Goal: Task Accomplishment & Management: Use online tool/utility

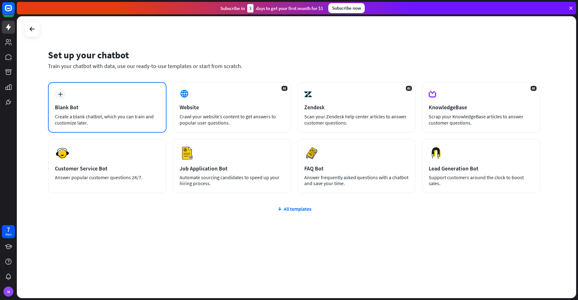
click at [140, 94] on div "plus Blank Bot Create a blank chatbot, which you can train and customize later." at bounding box center [107, 107] width 119 height 51
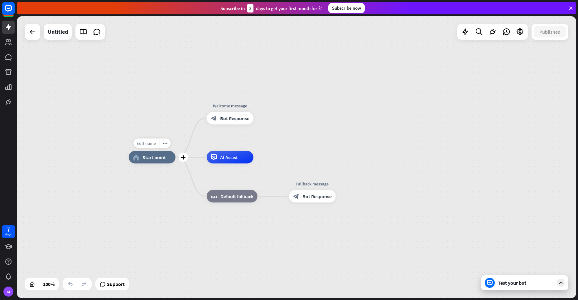
click at [150, 145] on span "Edit name" at bounding box center [146, 143] width 19 height 6
click at [150, 142] on input "text" at bounding box center [152, 143] width 44 height 9
type input "**********"
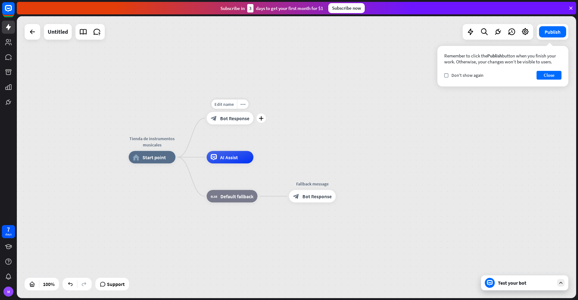
click at [230, 119] on span "Bot Response" at bounding box center [234, 118] width 29 height 6
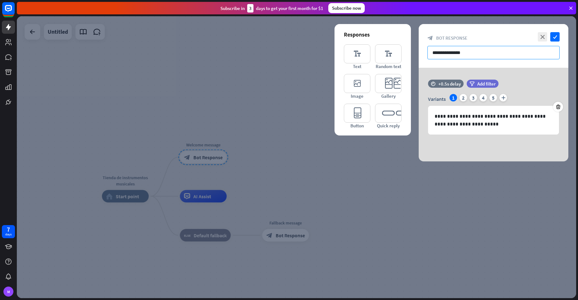
click at [493, 54] on input "**********" at bounding box center [494, 52] width 132 height 13
click at [460, 99] on div "2" at bounding box center [463, 97] width 7 height 7
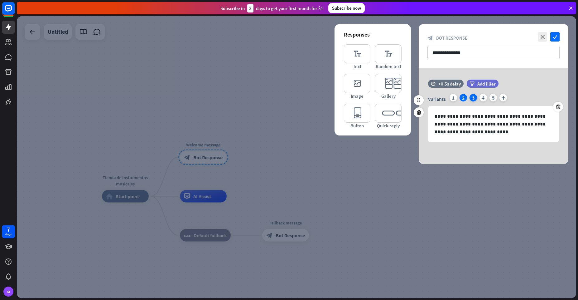
click at [471, 99] on div "3" at bounding box center [473, 97] width 7 height 7
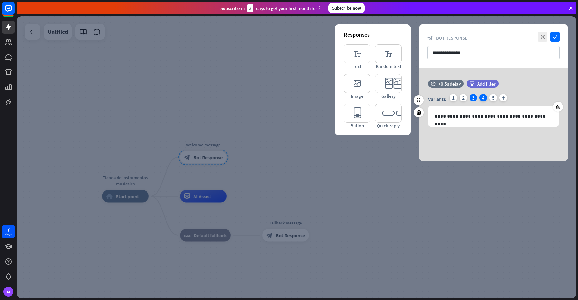
click at [487, 97] on div "4" at bounding box center [483, 97] width 7 height 7
click at [492, 96] on div "5" at bounding box center [493, 97] width 7 height 7
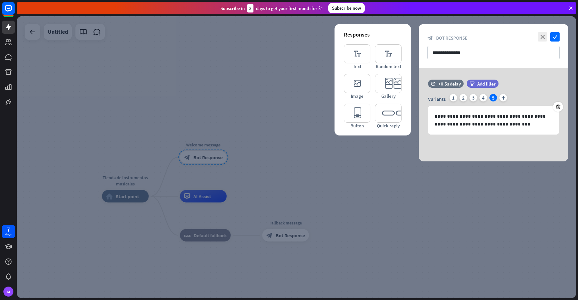
click at [359, 186] on div at bounding box center [297, 157] width 560 height 282
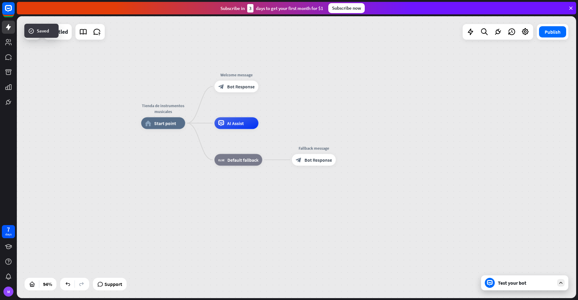
drag, startPoint x: 306, startPoint y: 174, endPoint x: 329, endPoint y: 119, distance: 59.3
click at [329, 119] on div "Tienda de instrumentos musicales home_2 Start point Welcome message block_bot_r…" at bounding box center [297, 157] width 560 height 282
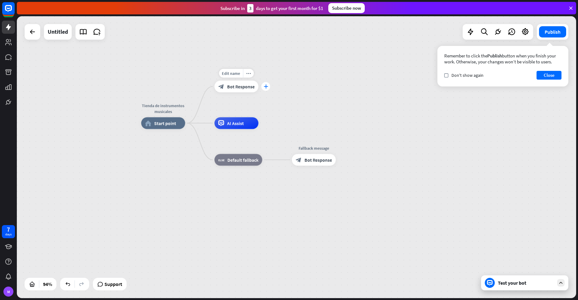
click at [264, 86] on icon "plus" at bounding box center [266, 86] width 4 height 4
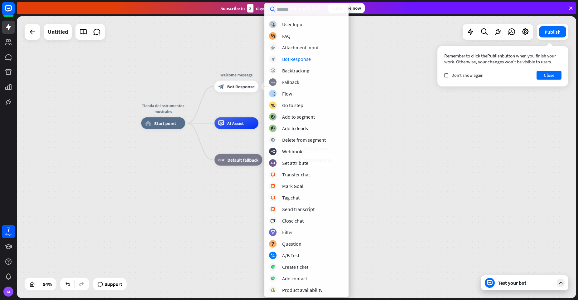
click at [175, 48] on div "Tienda de instrumentos musicales home_2 Start point plus Welcome message block_…" at bounding box center [297, 157] width 560 height 282
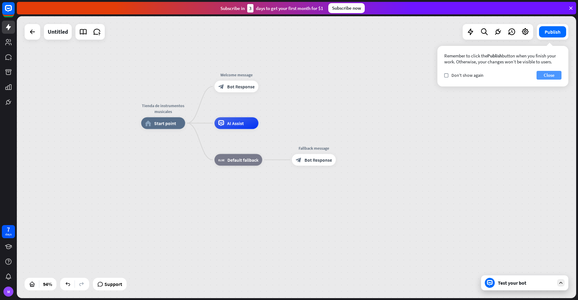
drag, startPoint x: 554, startPoint y: 30, endPoint x: 553, endPoint y: 76, distance: 45.5
click at [553, 40] on div "Publish Remember to click the Publish button when you finish your work. Otherwi…" at bounding box center [553, 32] width 32 height 16
click at [553, 77] on button "Close" at bounding box center [549, 75] width 25 height 9
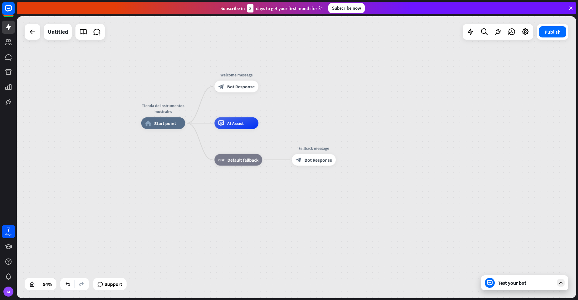
click at [507, 285] on div "Test your bot" at bounding box center [526, 282] width 56 height 6
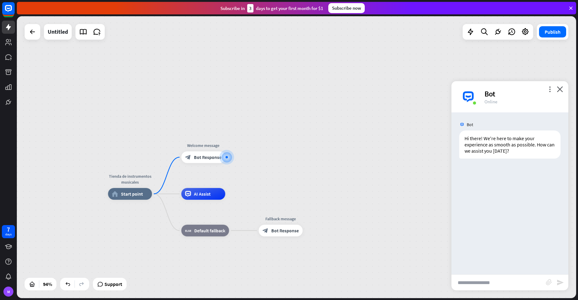
click at [489, 280] on input "text" at bounding box center [499, 282] width 95 height 16
type input "**********"
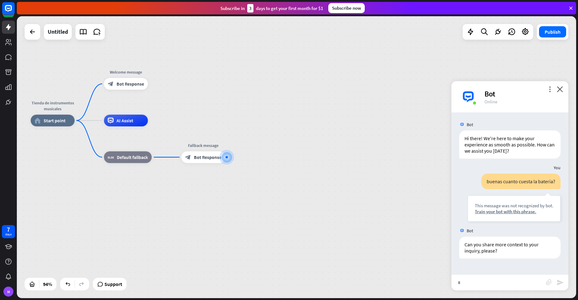
type input "**"
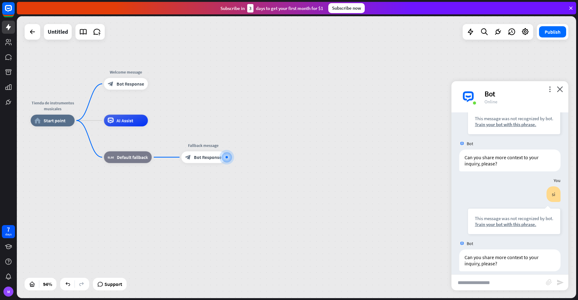
scroll to position [93, 0]
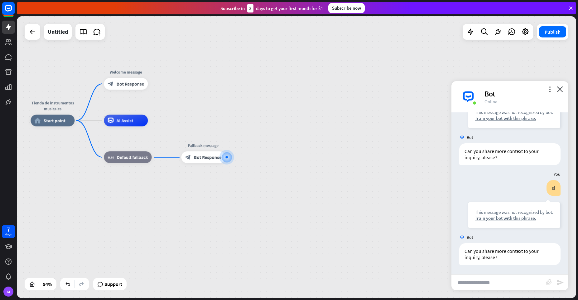
click at [406, 207] on div "Tienda de instrumentos musicales home_2 Start point Welcome message block_bot_r…" at bounding box center [294, 252] width 526 height 265
click at [156, 86] on icon "plus" at bounding box center [155, 84] width 4 height 4
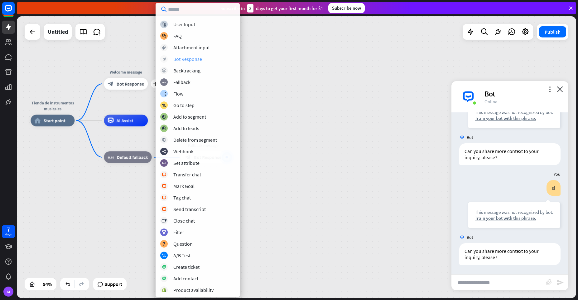
click at [177, 58] on div "Bot Response" at bounding box center [187, 59] width 29 height 6
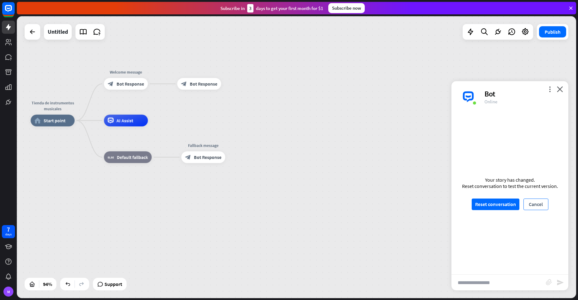
click at [540, 205] on button "Cancel" at bounding box center [536, 204] width 25 height 12
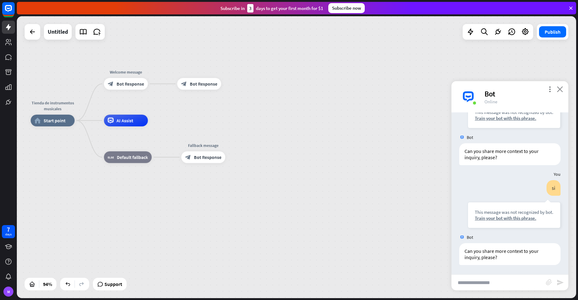
click at [561, 91] on icon "close" at bounding box center [560, 89] width 6 height 6
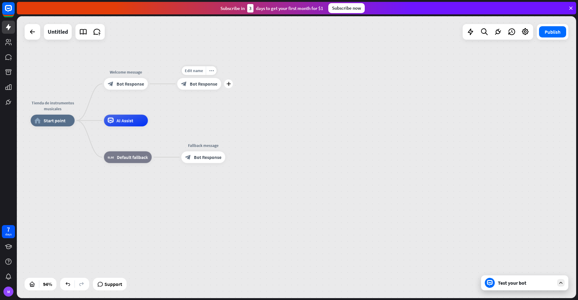
click at [188, 86] on div "block_bot_response Bot Response" at bounding box center [199, 84] width 44 height 12
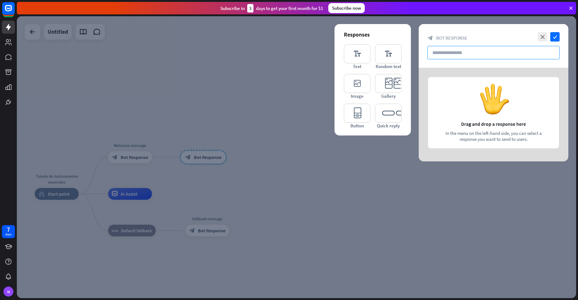
click at [471, 53] on input "text" at bounding box center [494, 52] width 132 height 13
click at [491, 102] on div at bounding box center [494, 115] width 150 height 94
click at [354, 57] on icon "editor_text" at bounding box center [357, 53] width 27 height 19
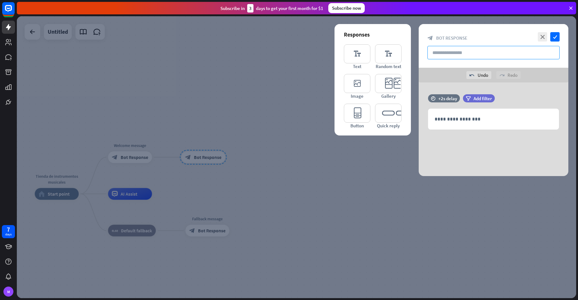
click at [477, 56] on input "text" at bounding box center [494, 52] width 132 height 13
click at [451, 52] on input "text" at bounding box center [494, 52] width 132 height 13
type input "**********"
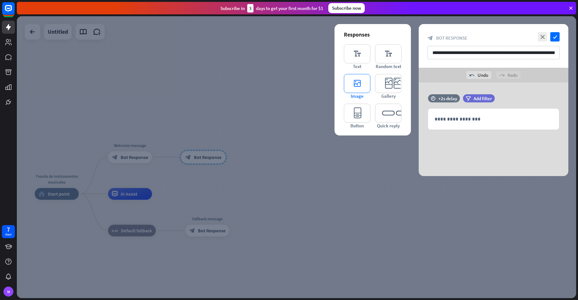
click at [361, 88] on icon "editor_image" at bounding box center [357, 83] width 27 height 19
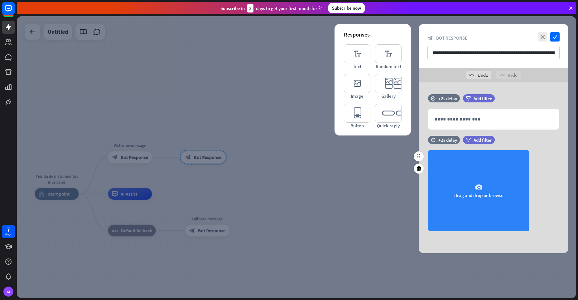
click at [474, 163] on div "camera Drag and drop or browse" at bounding box center [478, 190] width 101 height 81
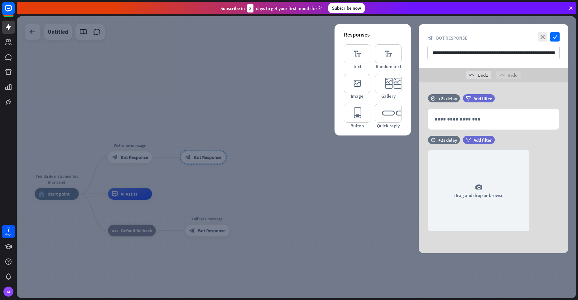
drag, startPoint x: 430, startPoint y: 157, endPoint x: 400, endPoint y: 226, distance: 75.1
click at [400, 226] on div "**********" at bounding box center [297, 157] width 560 height 282
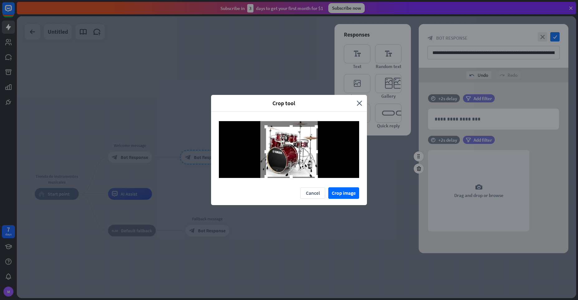
drag, startPoint x: 312, startPoint y: 170, endPoint x: 317, endPoint y: 174, distance: 6.2
click at [317, 174] on div at bounding box center [316, 176] width 9 height 9
drag, startPoint x: 308, startPoint y: 168, endPoint x: 306, endPoint y: 165, distance: 3.4
click at [306, 165] on div at bounding box center [289, 149] width 50 height 50
click at [349, 193] on button "Crop image" at bounding box center [343, 193] width 31 height 12
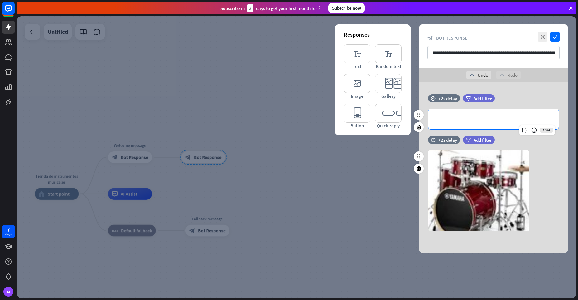
click at [478, 118] on p "**********" at bounding box center [494, 119] width 118 height 8
click at [444, 77] on div "undo Undo redo Redo" at bounding box center [494, 75] width 150 height 15
drag, startPoint x: 428, startPoint y: 52, endPoint x: 557, endPoint y: 57, distance: 129.2
click at [557, 57] on input "**********" at bounding box center [494, 52] width 132 height 13
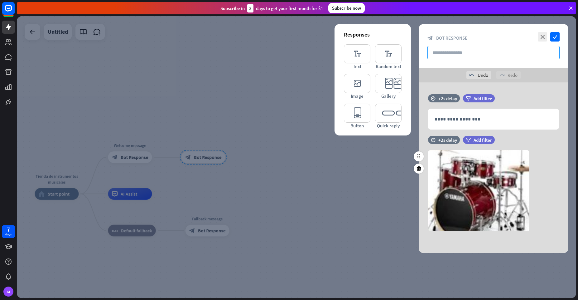
scroll to position [0, 0]
click at [467, 112] on div "**********" at bounding box center [494, 119] width 130 height 20
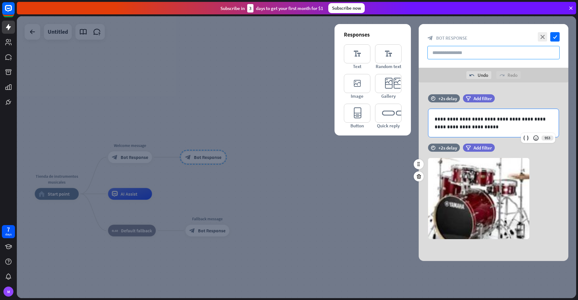
click at [457, 51] on input "text" at bounding box center [494, 52] width 132 height 13
type input "**********"
click at [552, 37] on icon "check" at bounding box center [555, 36] width 9 height 9
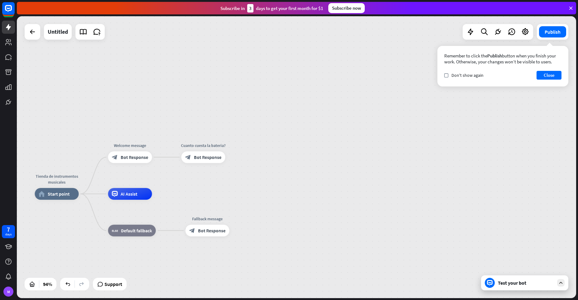
click at [513, 288] on div "Test your bot" at bounding box center [524, 282] width 87 height 15
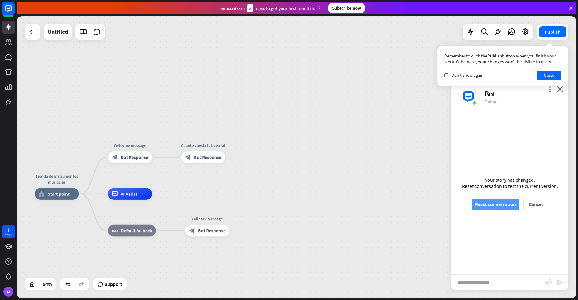
click at [503, 207] on button "Reset conversation" at bounding box center [496, 204] width 48 height 12
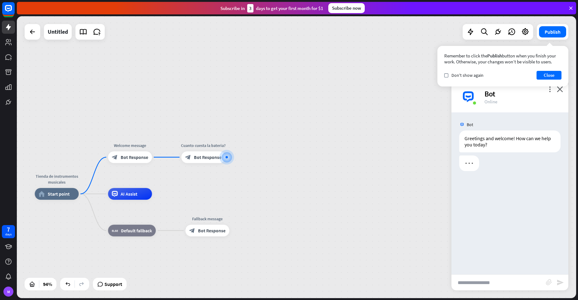
click at [490, 284] on input "text" at bounding box center [499, 282] width 95 height 16
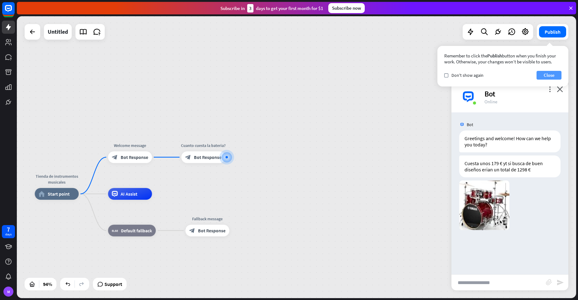
click at [553, 77] on button "Close" at bounding box center [549, 75] width 25 height 9
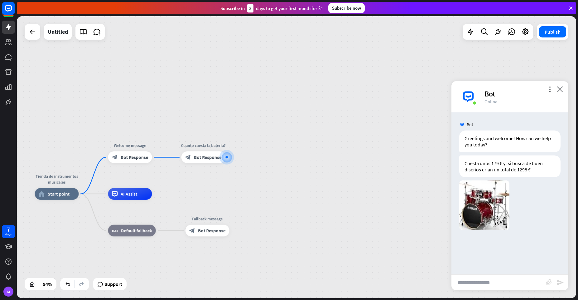
click at [558, 91] on icon "close" at bounding box center [560, 89] width 6 height 6
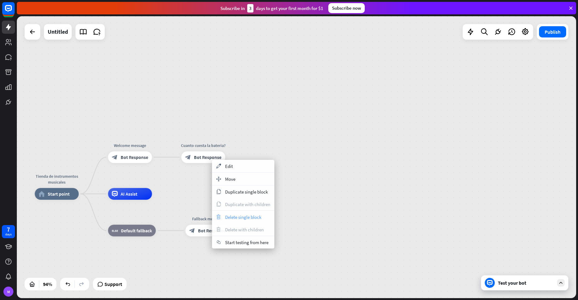
click at [239, 219] on span "Delete single block" at bounding box center [243, 217] width 36 height 6
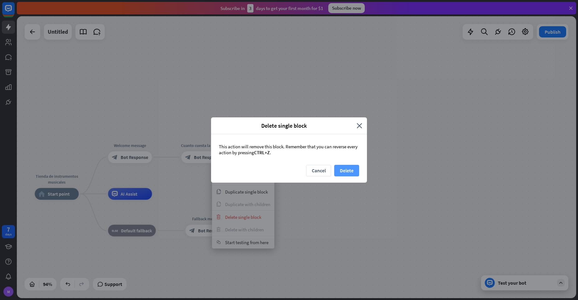
click at [340, 168] on button "Delete" at bounding box center [346, 171] width 25 height 12
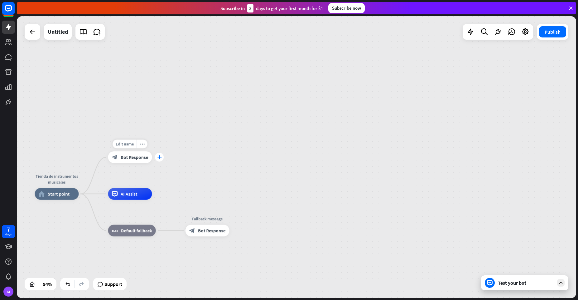
click at [159, 157] on icon "plus" at bounding box center [159, 157] width 4 height 4
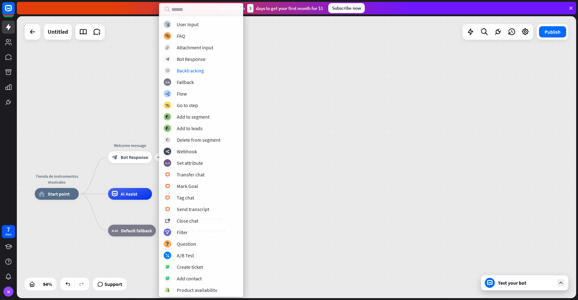
click at [342, 94] on div "Tienda de instrumentos musicales home_2 Start point plus Welcome message block_…" at bounding box center [297, 157] width 560 height 282
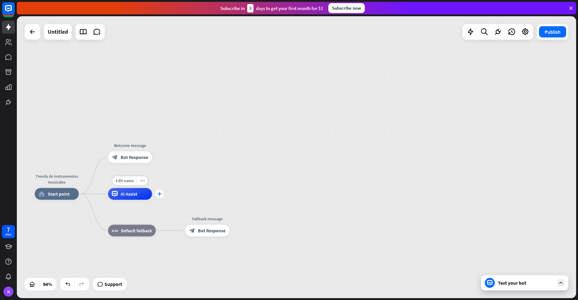
click at [160, 193] on icon "plus" at bounding box center [159, 194] width 4 height 4
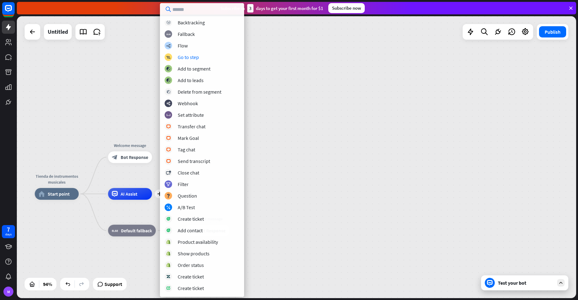
scroll to position [36, 0]
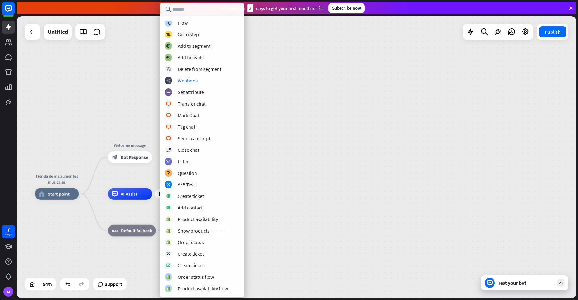
click at [350, 106] on div "Tienda de instrumentos musicales home_2 Start point Welcome message block_bot_r…" at bounding box center [297, 157] width 560 height 282
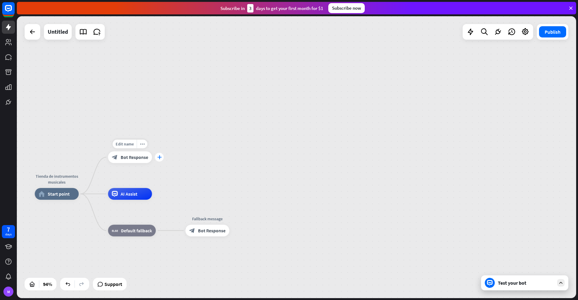
click at [156, 158] on div "plus" at bounding box center [159, 157] width 9 height 9
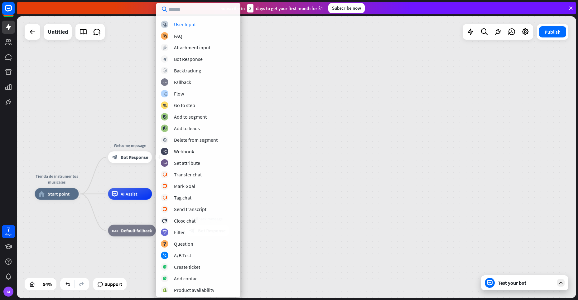
click at [202, 11] on input "text" at bounding box center [198, 9] width 84 height 12
type input "*"
type input "**"
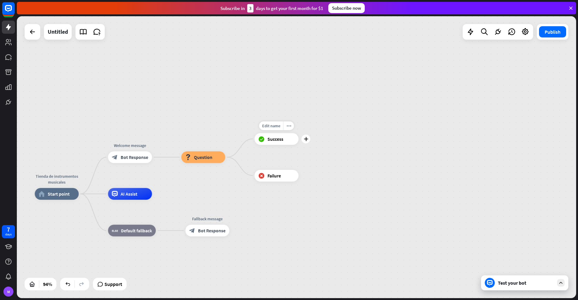
click at [277, 142] on span "Success" at bounding box center [276, 139] width 16 height 6
click at [201, 159] on span "Question" at bounding box center [203, 157] width 18 height 6
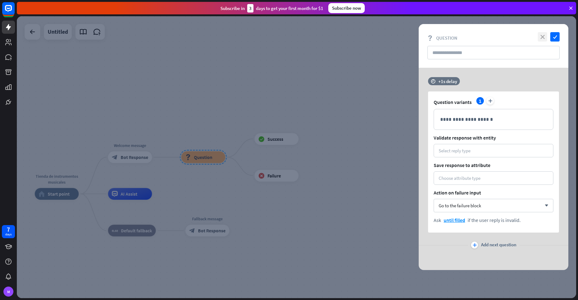
click at [546, 35] on icon "close" at bounding box center [542, 36] width 9 height 9
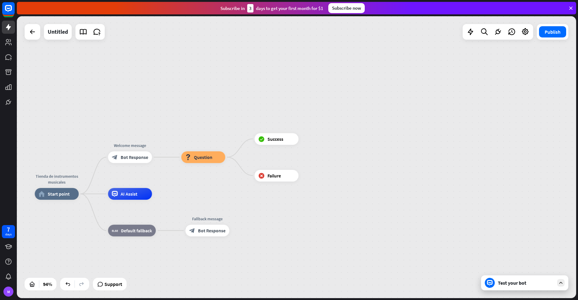
click at [408, 76] on div "Tienda de instrumentos musicales home_2 Start point Welcome message block_bot_r…" at bounding box center [297, 157] width 560 height 282
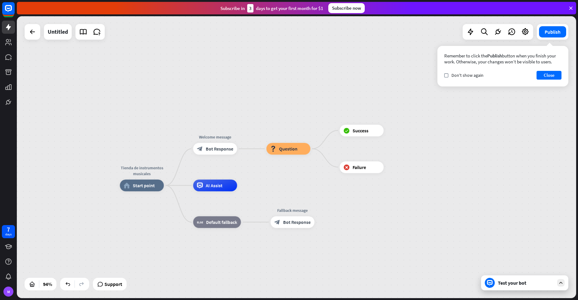
drag, startPoint x: 184, startPoint y: 108, endPoint x: 267, endPoint y: 98, distance: 84.2
click at [267, 98] on div "Tienda de instrumentos musicales home_2 Start point Welcome message block_bot_r…" at bounding box center [297, 157] width 560 height 282
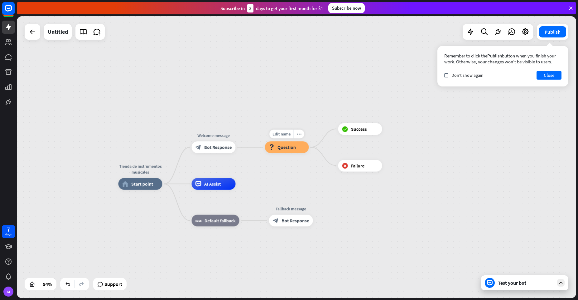
click at [282, 152] on div "block_question Question" at bounding box center [287, 147] width 44 height 12
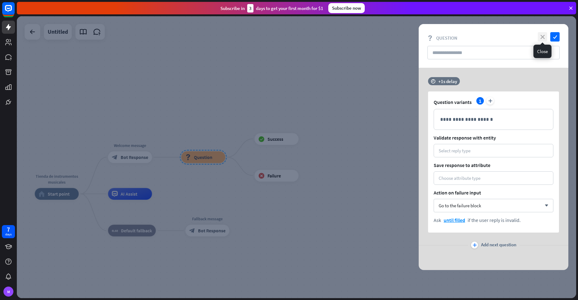
click at [543, 38] on icon "close" at bounding box center [542, 36] width 9 height 9
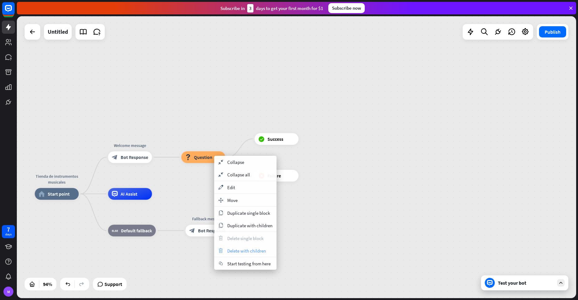
click at [251, 251] on span "Delete with children" at bounding box center [246, 251] width 39 height 6
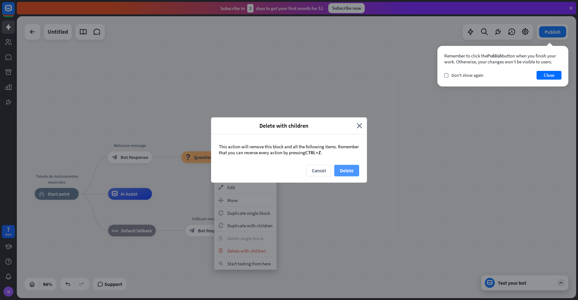
click at [349, 169] on button "Delete" at bounding box center [346, 171] width 25 height 12
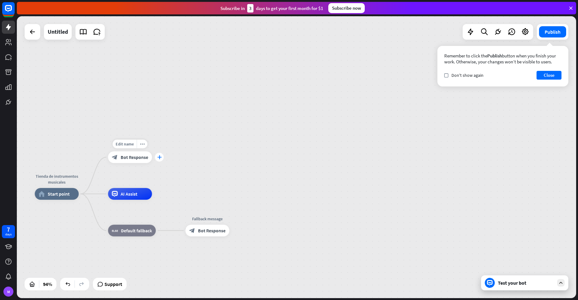
click at [157, 155] on icon "plus" at bounding box center [159, 157] width 4 height 4
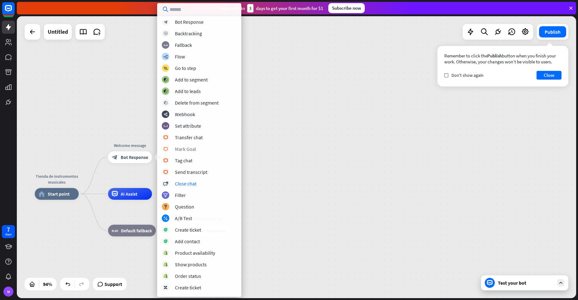
scroll to position [71, 0]
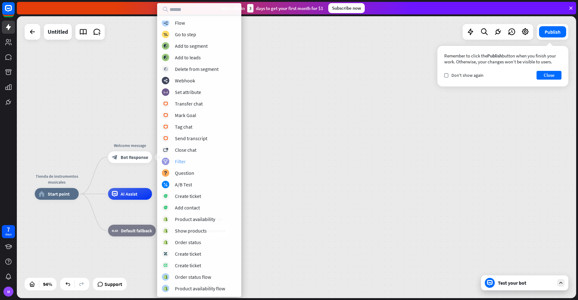
click at [181, 163] on div "Filter" at bounding box center [180, 161] width 11 height 6
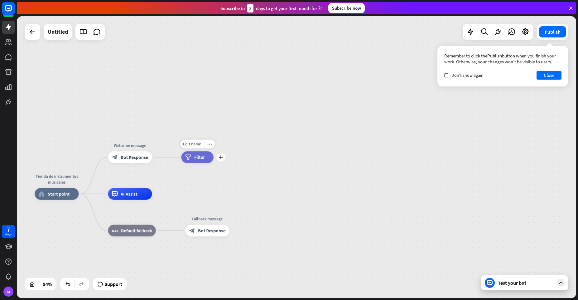
click at [204, 154] on span "Filter" at bounding box center [199, 157] width 11 height 6
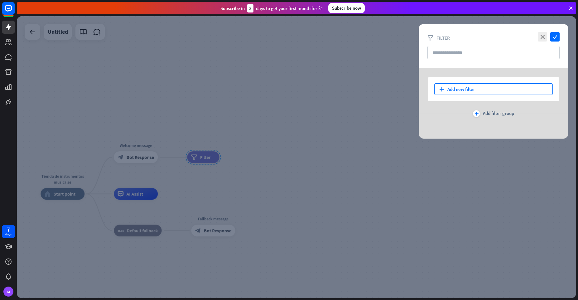
click at [473, 84] on div "plus Add new filter" at bounding box center [493, 89] width 119 height 12
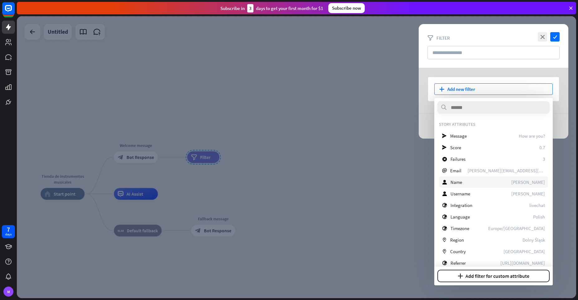
click at [469, 183] on div "user Name [PERSON_NAME]" at bounding box center [493, 181] width 109 height 11
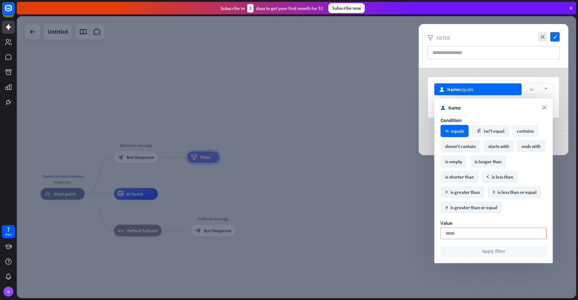
click at [545, 108] on icon "close" at bounding box center [544, 107] width 4 height 4
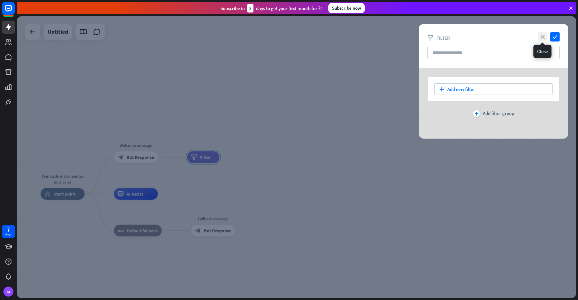
click at [544, 35] on icon "close" at bounding box center [542, 36] width 9 height 9
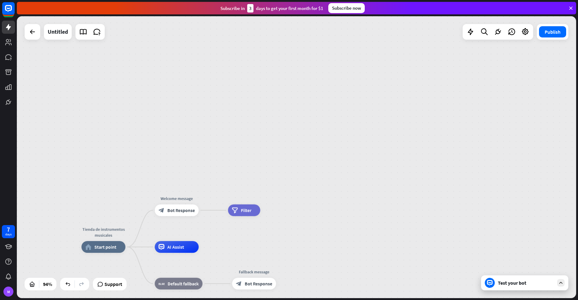
drag, startPoint x: 200, startPoint y: 131, endPoint x: 230, endPoint y: 169, distance: 48.0
click at [230, 169] on div "Tienda de instrumentos musicales home_2 Start point Welcome message block_bot_r…" at bounding box center [297, 157] width 560 height 282
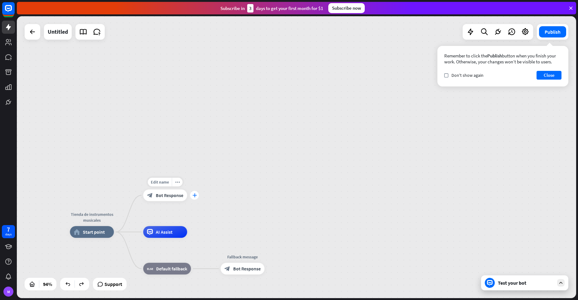
click at [192, 193] on div "plus" at bounding box center [194, 195] width 9 height 9
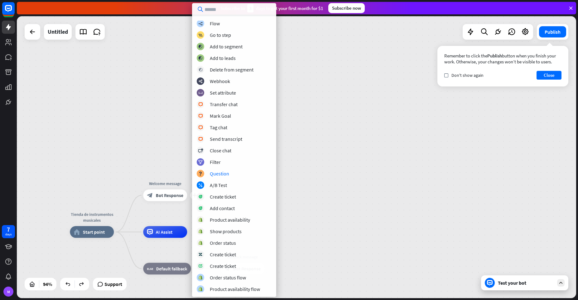
scroll to position [71, 0]
click at [409, 204] on div "Tienda de instrumentos musicales home_2 Start point plus Welcome message block_…" at bounding box center [297, 157] width 560 height 282
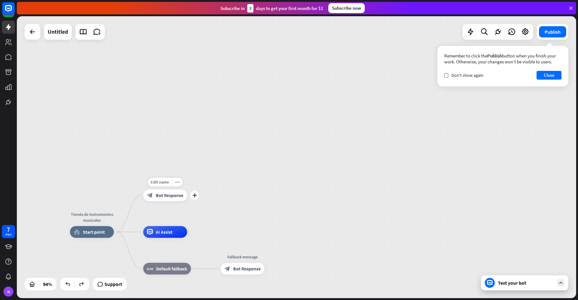
click at [171, 197] on span "Bot Response" at bounding box center [169, 195] width 27 height 6
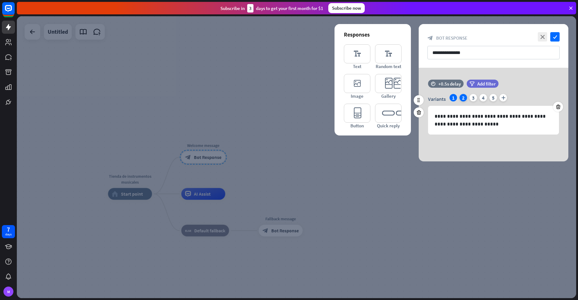
click at [464, 99] on div "2" at bounding box center [463, 97] width 7 height 7
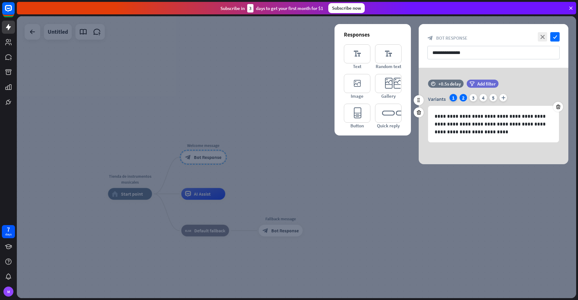
click at [454, 99] on div "1" at bounding box center [453, 97] width 7 height 7
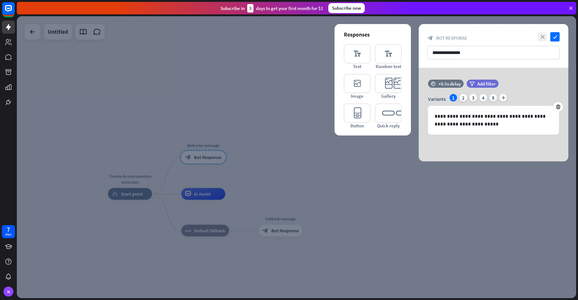
click at [542, 39] on icon "close" at bounding box center [542, 36] width 9 height 9
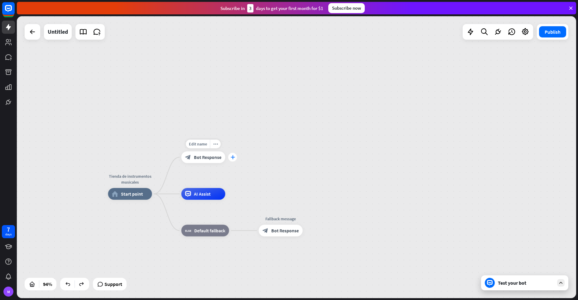
click at [234, 155] on icon "plus" at bounding box center [232, 157] width 4 height 4
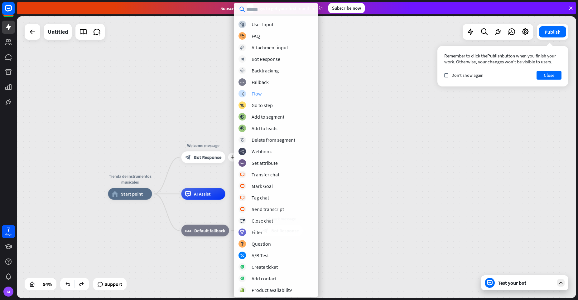
click at [253, 96] on div "Flow" at bounding box center [257, 93] width 10 height 6
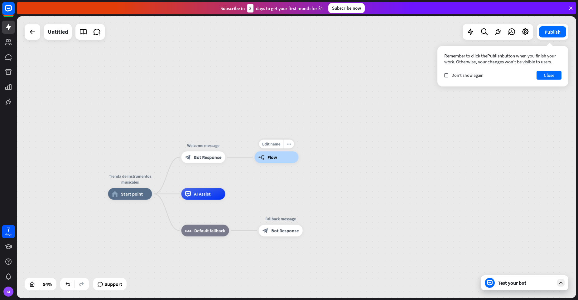
click at [269, 159] on span "Flow" at bounding box center [273, 157] width 10 height 6
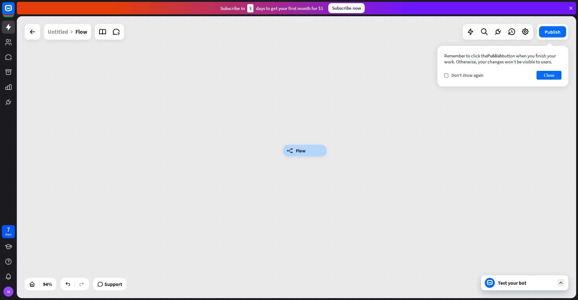
drag, startPoint x: 251, startPoint y: 119, endPoint x: 357, endPoint y: 112, distance: 105.7
click at [357, 112] on div "builder_tree Flow" at bounding box center [297, 157] width 560 height 282
drag, startPoint x: 429, startPoint y: 111, endPoint x: 498, endPoint y: 117, distance: 68.9
click at [497, 117] on div "builder_tree Flow" at bounding box center [297, 157] width 560 height 282
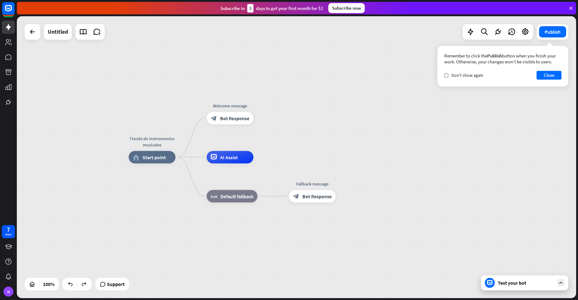
click at [340, 109] on div "Tienda de instrumentos musicales home_2 Start point Welcome message block_bot_r…" at bounding box center [297, 157] width 560 height 282
click at [144, 151] on div "home_2 Start point" at bounding box center [152, 157] width 47 height 12
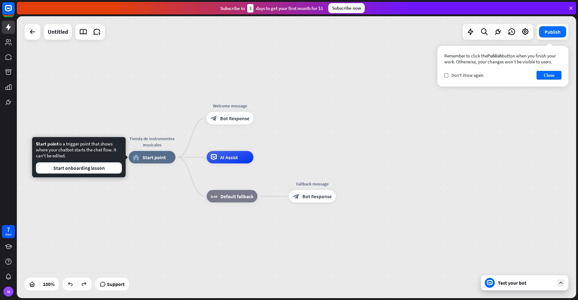
click at [318, 109] on div "Tienda de instrumentos musicales home_2 Start point Edit name more_horiz Welcom…" at bounding box center [297, 157] width 560 height 282
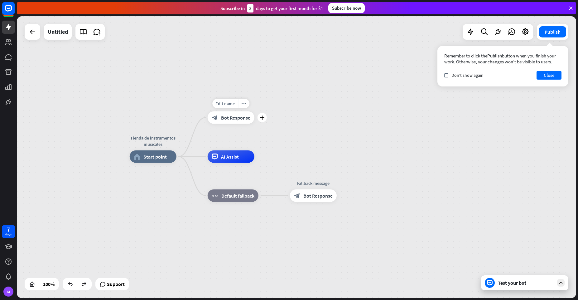
click at [255, 124] on div "Edit name more_horiz plus block_bot_response Bot Response" at bounding box center [231, 117] width 47 height 12
click at [260, 120] on div "plus" at bounding box center [262, 117] width 9 height 9
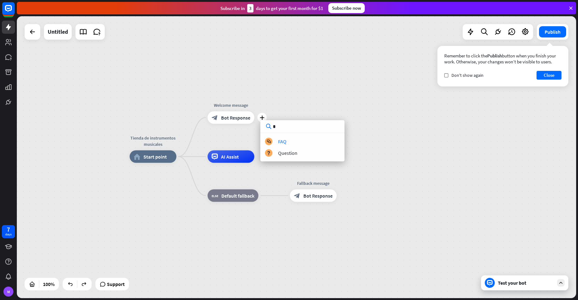
type input "**"
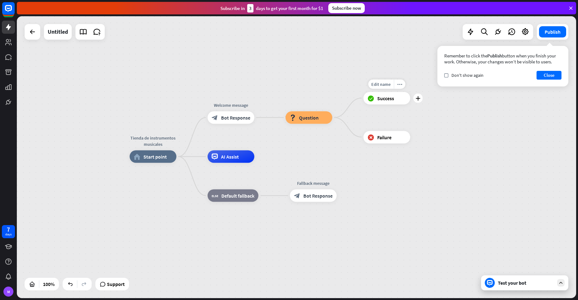
click at [384, 100] on span "Success" at bounding box center [385, 98] width 17 height 6
click at [450, 123] on div "Tienda de instrumentos musicales home_2 Start point Welcome message block_bot_r…" at bounding box center [297, 157] width 560 height 282
click at [298, 115] on div "block_question Question" at bounding box center [309, 117] width 47 height 12
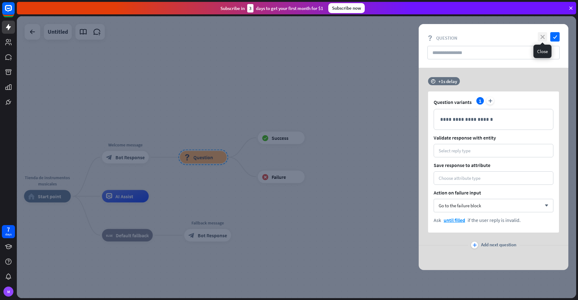
click at [546, 34] on icon "close" at bounding box center [542, 36] width 9 height 9
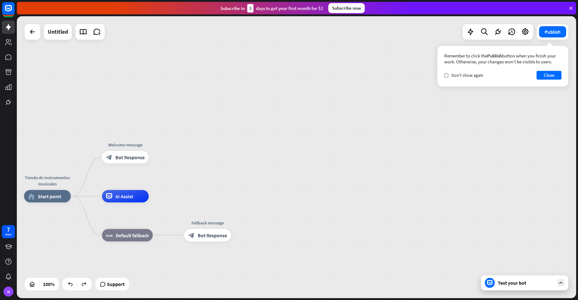
click at [541, 177] on div "Tienda de instrumentos musicales home_2 Start point Welcome message block_bot_r…" at bounding box center [297, 157] width 560 height 282
